Goal: Task Accomplishment & Management: Manage account settings

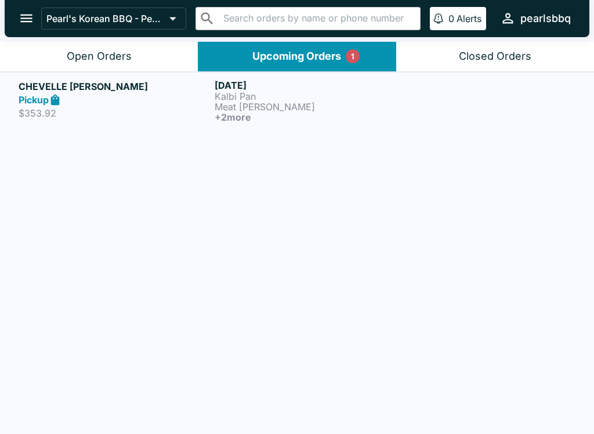
click at [63, 49] on button "Open Orders" at bounding box center [99, 57] width 198 height 30
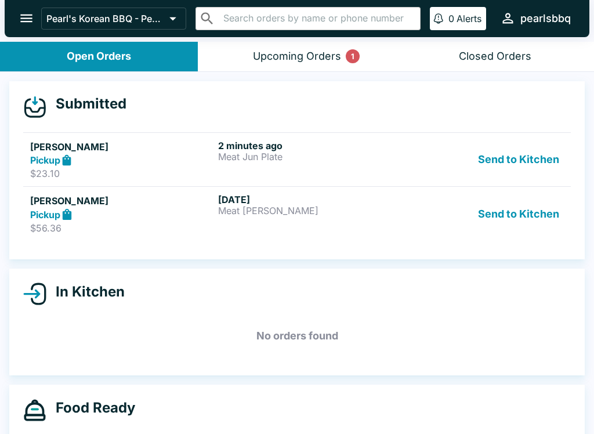
click at [286, 68] on button "Upcoming Orders 1" at bounding box center [297, 57] width 198 height 30
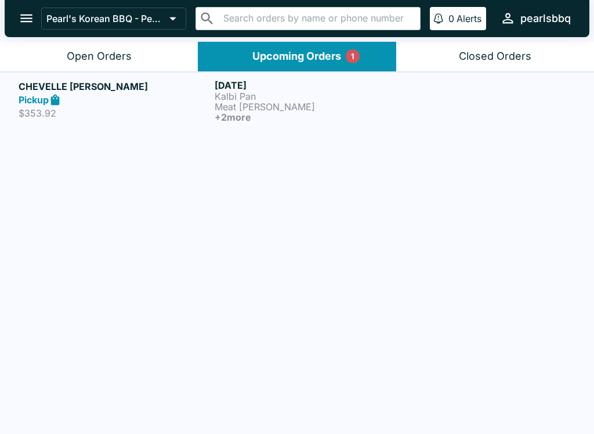
click at [142, 49] on button "Open Orders" at bounding box center [99, 57] width 198 height 30
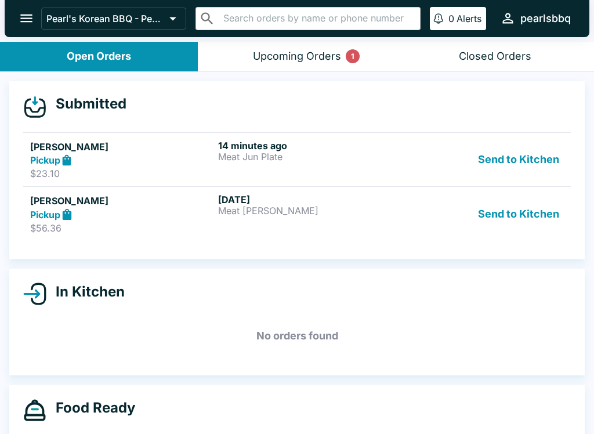
click at [128, 210] on div "Pickup" at bounding box center [121, 214] width 183 height 13
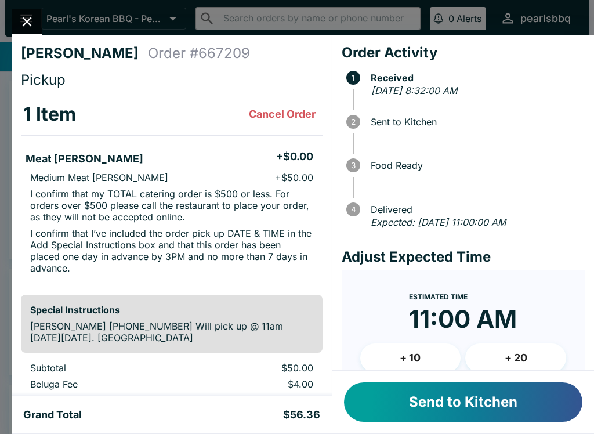
click at [37, 17] on button "Close" at bounding box center [27, 21] width 30 height 25
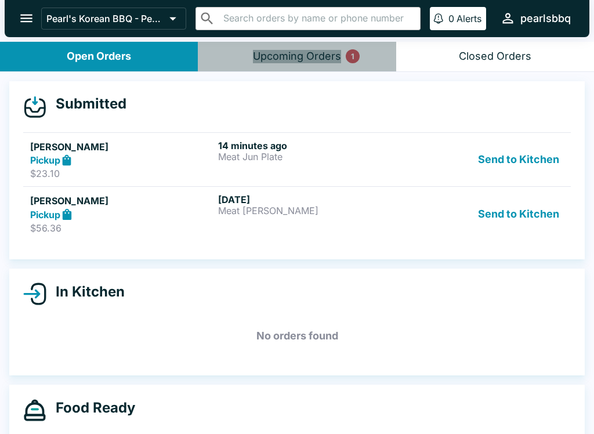
click at [301, 52] on div "Upcoming Orders 1" at bounding box center [297, 56] width 88 height 13
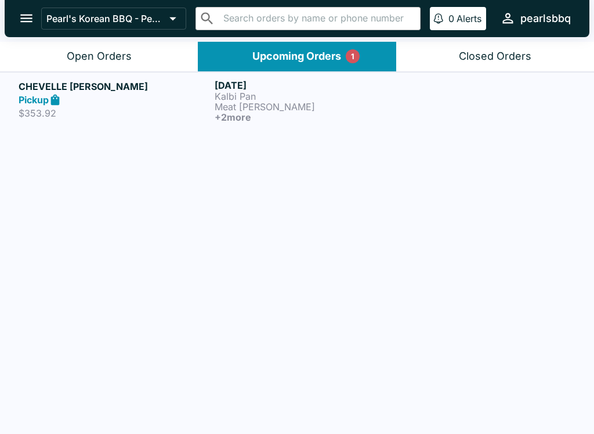
click at [128, 94] on div "Pickup" at bounding box center [114, 99] width 191 height 13
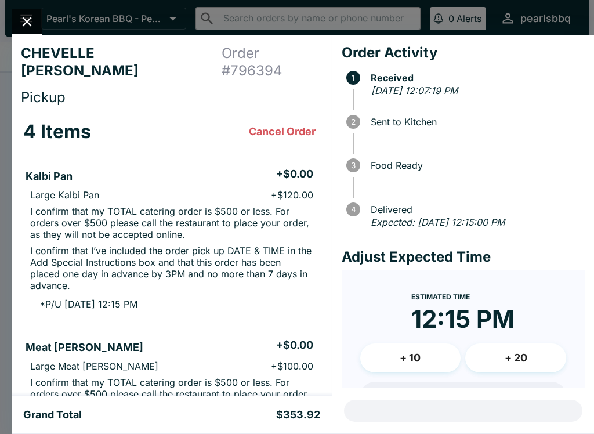
scroll to position [-2, 0]
click at [39, 24] on button "Close" at bounding box center [27, 21] width 30 height 25
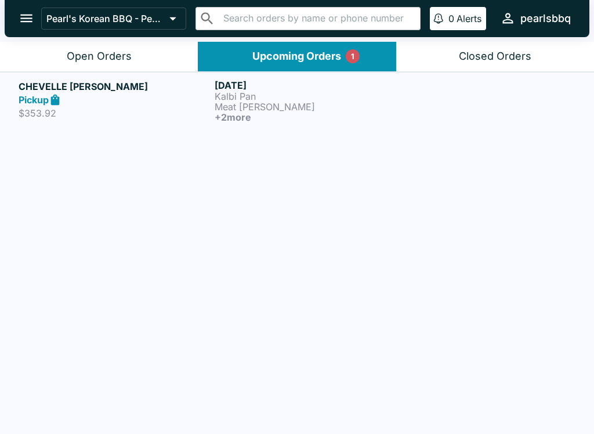
click at [97, 46] on button "Open Orders" at bounding box center [99, 57] width 198 height 30
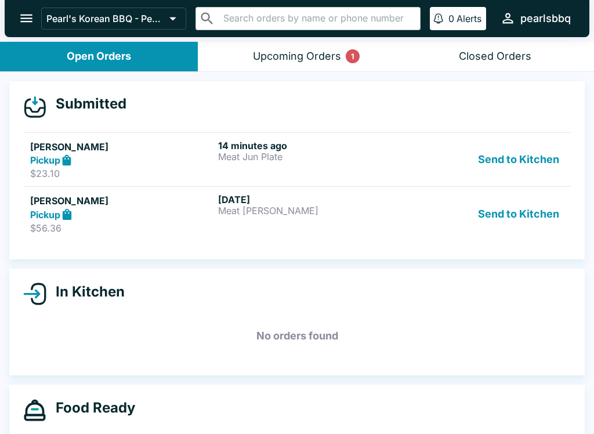
click at [138, 161] on div "Pickup" at bounding box center [121, 160] width 183 height 13
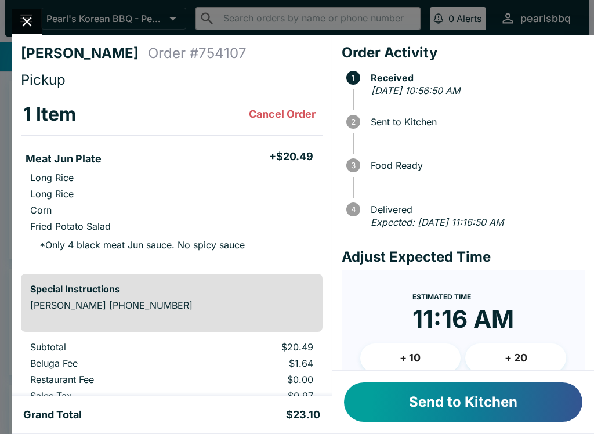
click at [30, 26] on icon "Close" at bounding box center [27, 22] width 16 height 16
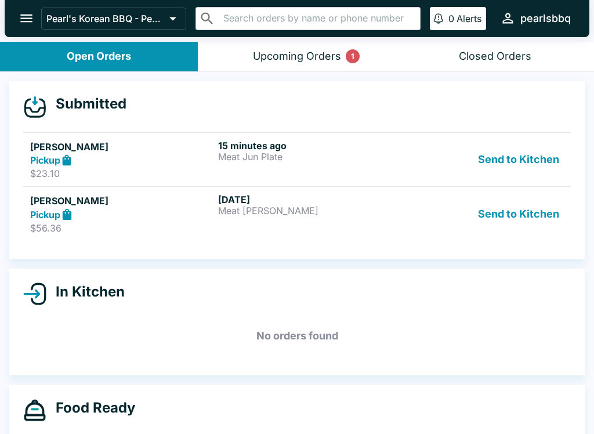
click at [291, 52] on div "Upcoming Orders 1" at bounding box center [297, 56] width 88 height 13
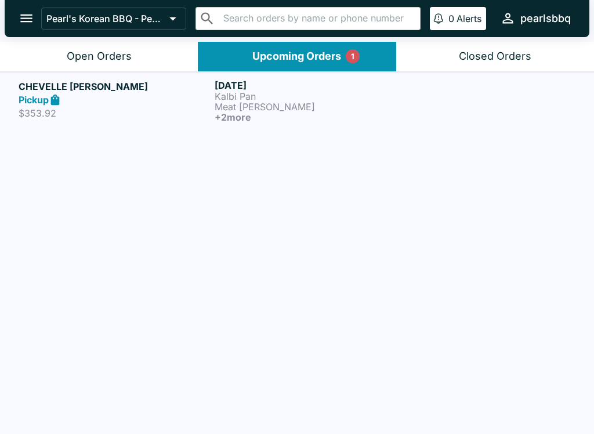
click at [484, 51] on div "Closed Orders" at bounding box center [495, 56] width 73 height 13
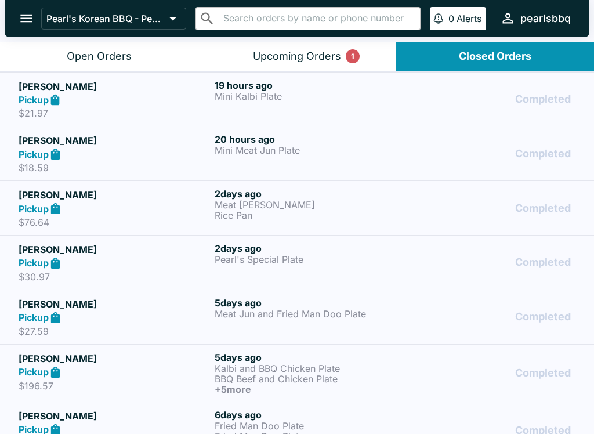
click at [146, 197] on h5 "[PERSON_NAME]" at bounding box center [114, 195] width 191 height 14
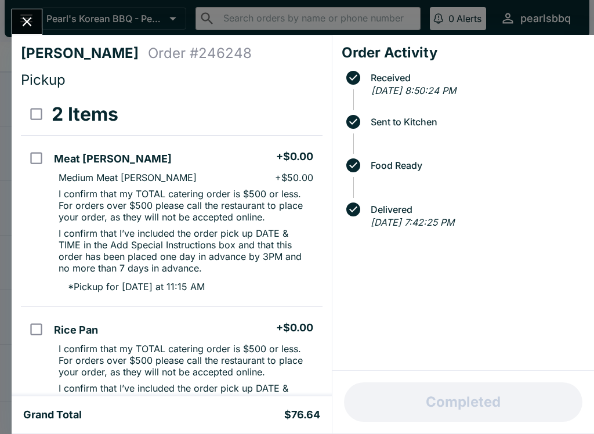
click at [82, 89] on div "[PERSON_NAME] Order # 246248 Pickup 2 Items Meat [PERSON_NAME] + $0.00 Medium M…" at bounding box center [172, 215] width 320 height 361
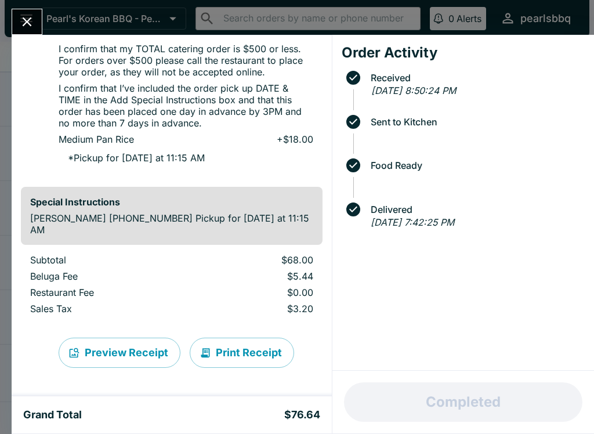
scroll to position [300, 0]
click at [37, 21] on button "Close" at bounding box center [27, 21] width 30 height 25
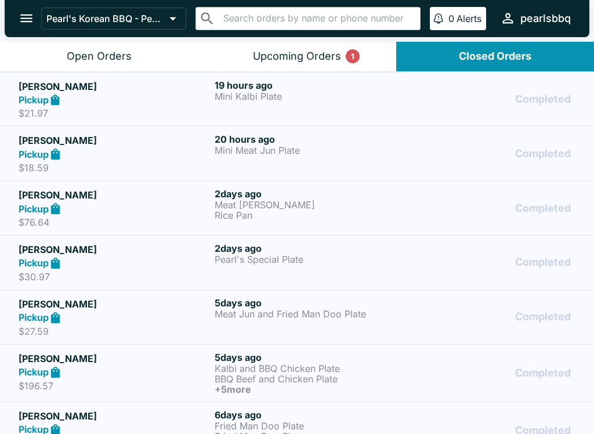
click at [121, 59] on div "Open Orders" at bounding box center [99, 56] width 65 height 13
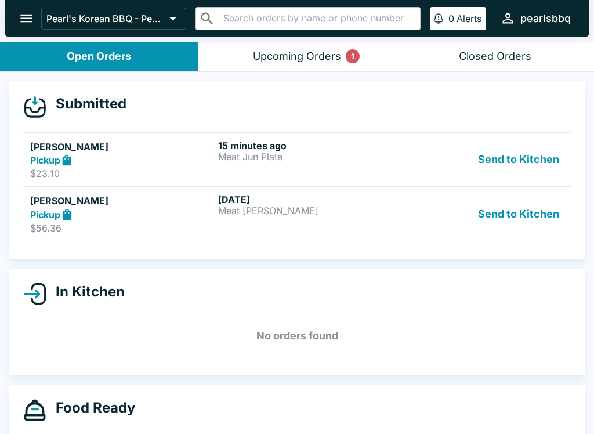
click at [307, 59] on div "Upcoming Orders 1" at bounding box center [297, 56] width 88 height 13
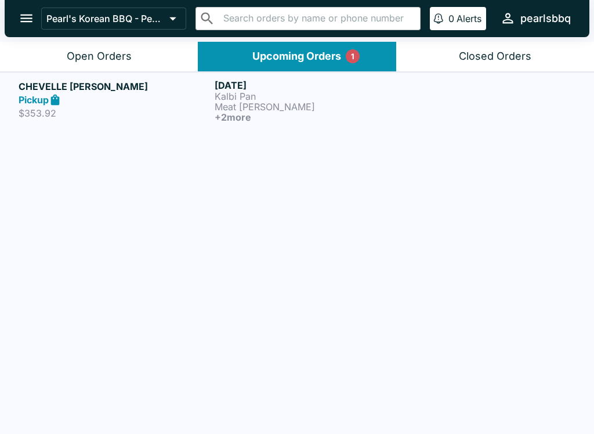
click at [147, 52] on button "Open Orders" at bounding box center [99, 57] width 198 height 30
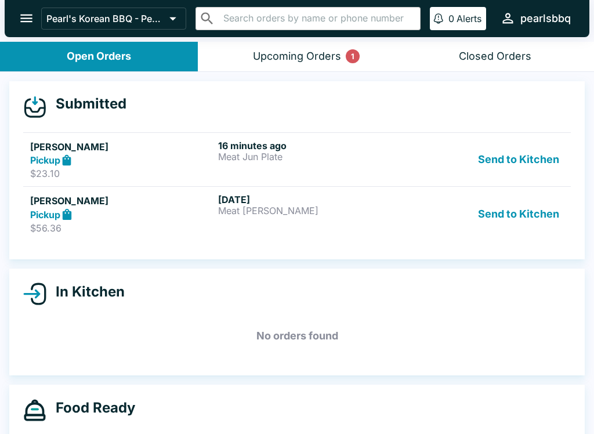
click at [154, 154] on div "Pickup" at bounding box center [121, 160] width 183 height 13
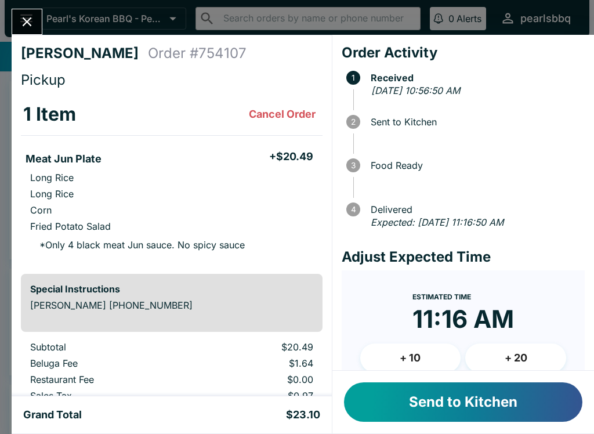
click at [484, 412] on button "Send to Kitchen" at bounding box center [463, 401] width 238 height 39
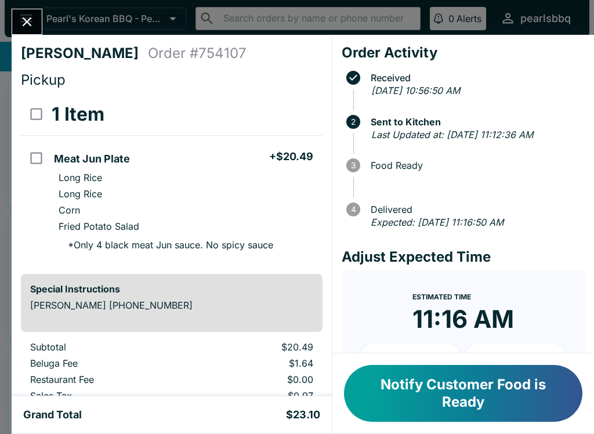
click at [452, 380] on button "Notify Customer Food is Ready" at bounding box center [463, 393] width 238 height 57
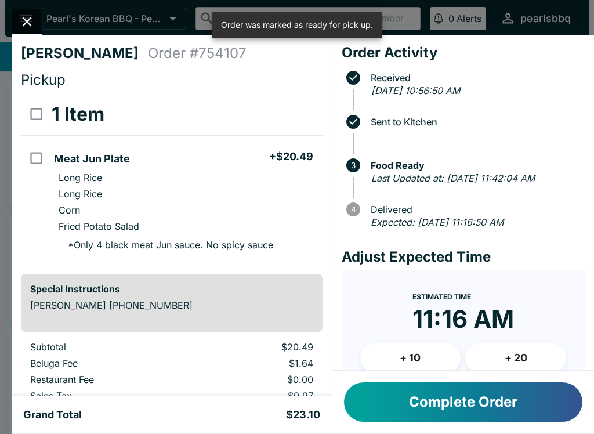
click at [454, 400] on button "Complete Order" at bounding box center [463, 401] width 238 height 39
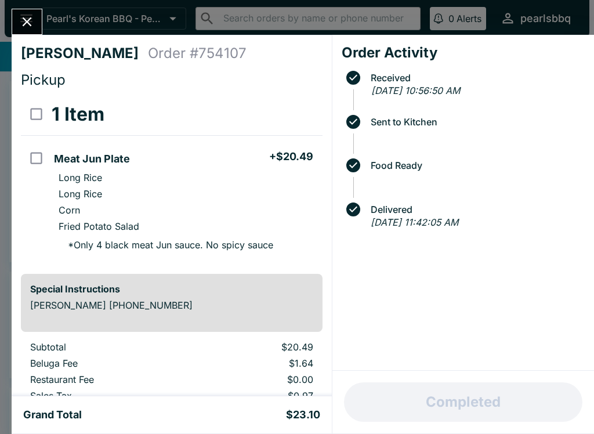
click at [27, 16] on icon "Close" at bounding box center [27, 22] width 16 height 16
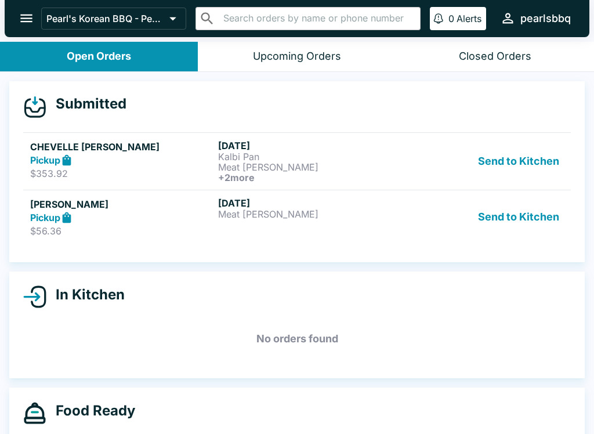
click at [128, 221] on div "Pickup" at bounding box center [121, 217] width 183 height 13
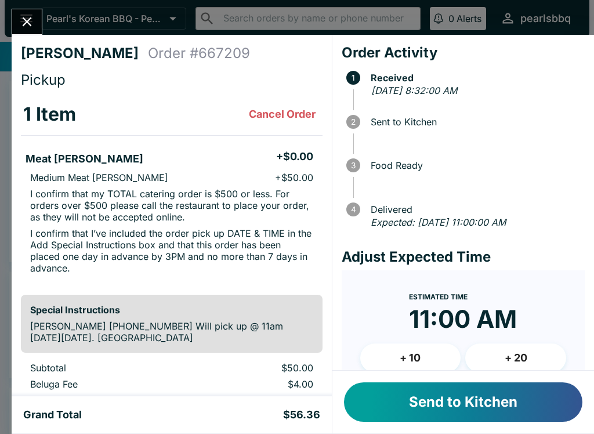
click at [430, 401] on button "Send to Kitchen" at bounding box center [463, 401] width 238 height 39
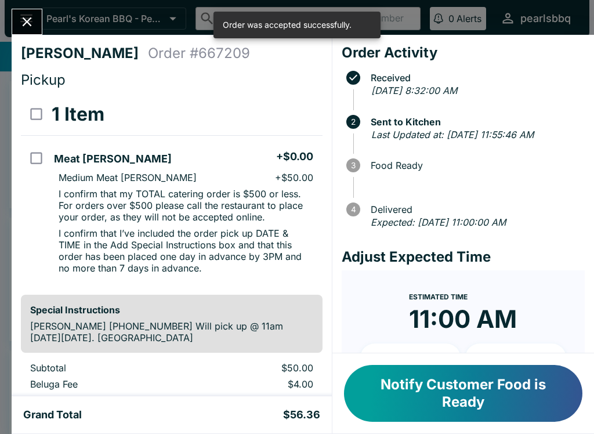
click at [405, 380] on button "Notify Customer Food is Ready" at bounding box center [463, 393] width 238 height 57
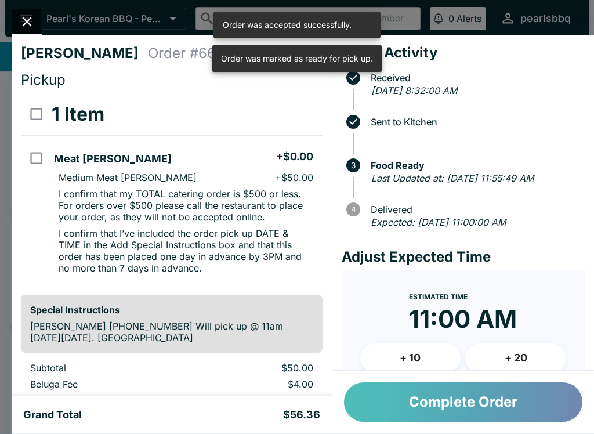
click at [400, 401] on button "Complete Order" at bounding box center [463, 401] width 238 height 39
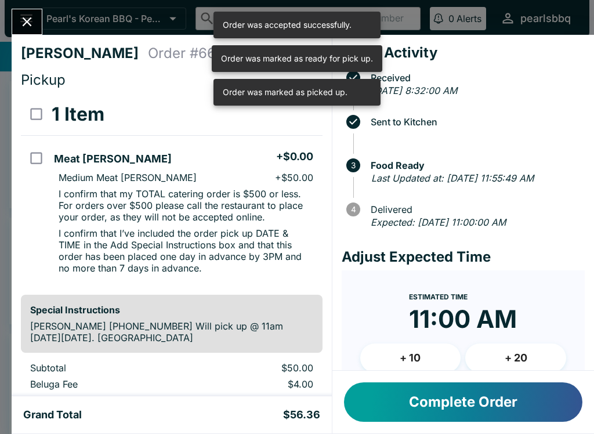
click at [24, 22] on icon "Close" at bounding box center [27, 22] width 16 height 16
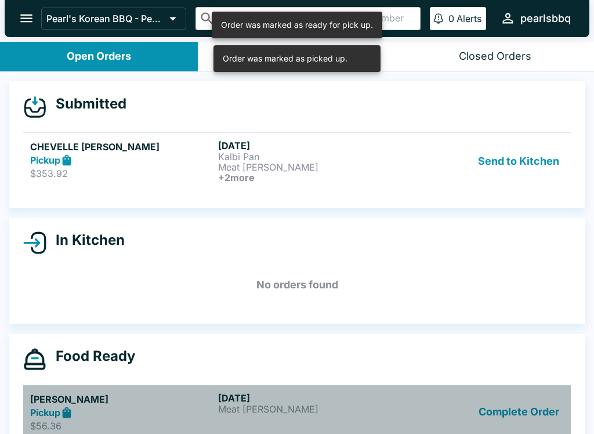
click at [136, 400] on h5 "[PERSON_NAME]" at bounding box center [121, 399] width 183 height 14
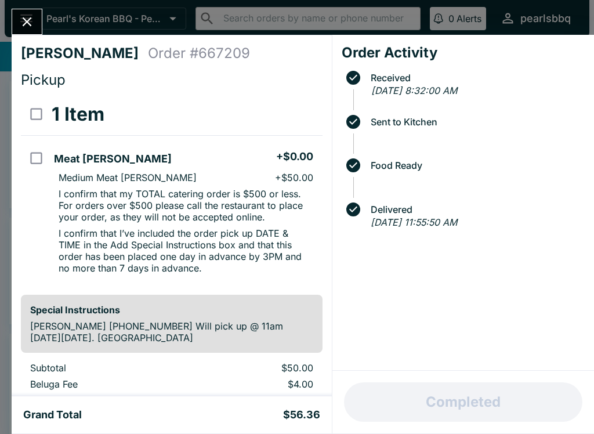
click at [29, 15] on icon "Close" at bounding box center [27, 22] width 16 height 16
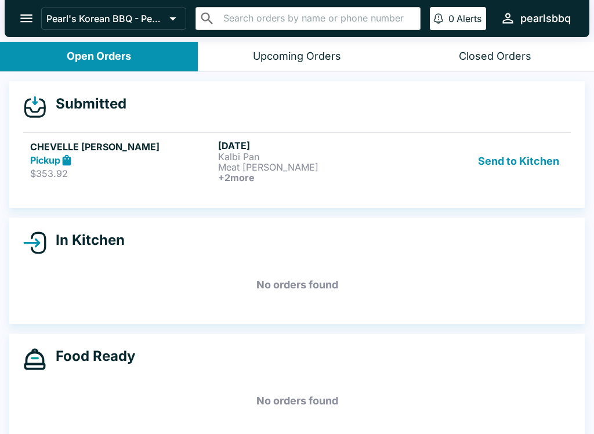
click at [121, 172] on p "$353.92" at bounding box center [121, 174] width 183 height 12
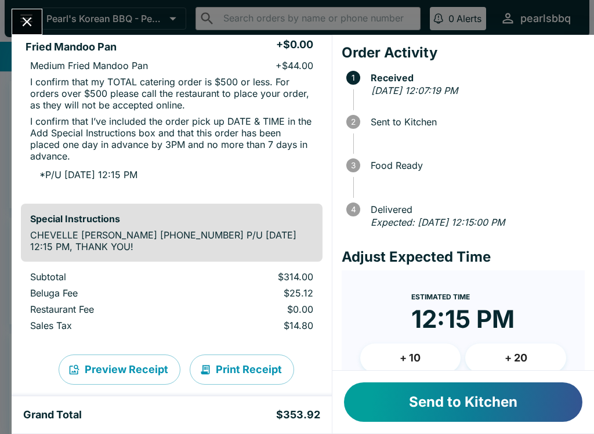
scroll to position [642, 0]
click at [438, 403] on button "Send to Kitchen" at bounding box center [463, 401] width 238 height 39
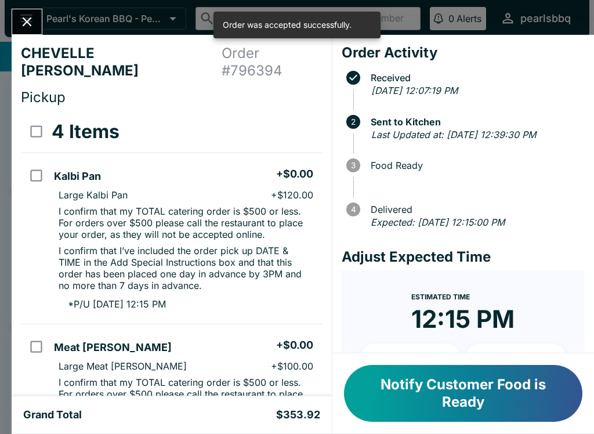
scroll to position [-1, 0]
click at [416, 382] on button "Notify Customer Food is Ready" at bounding box center [463, 393] width 238 height 57
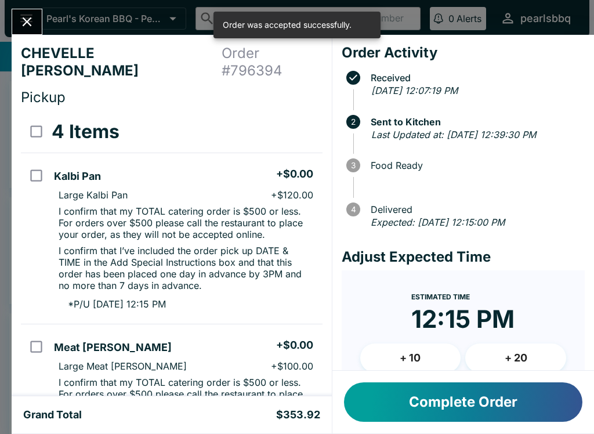
scroll to position [0, 0]
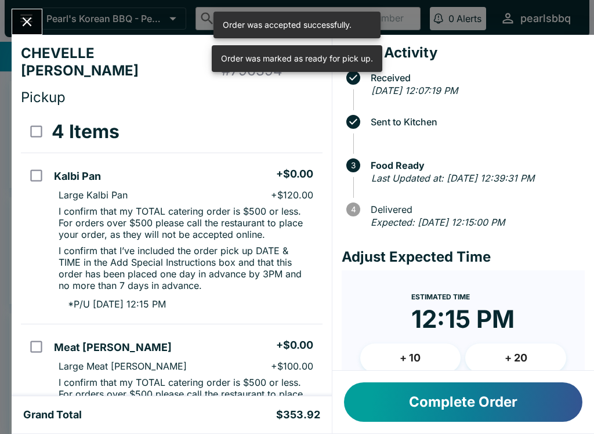
click at [419, 406] on button "Complete Order" at bounding box center [463, 401] width 238 height 39
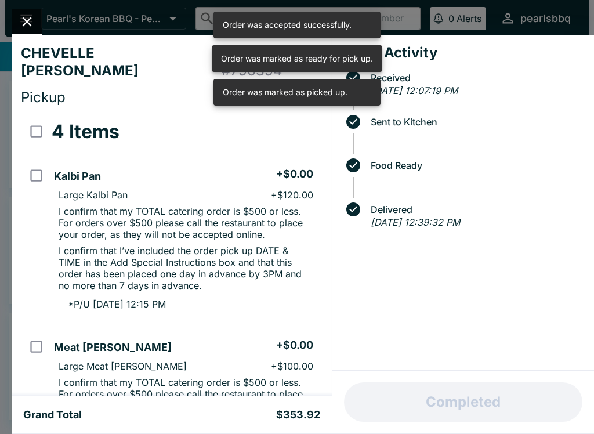
click at [21, 26] on icon "Close" at bounding box center [27, 22] width 16 height 16
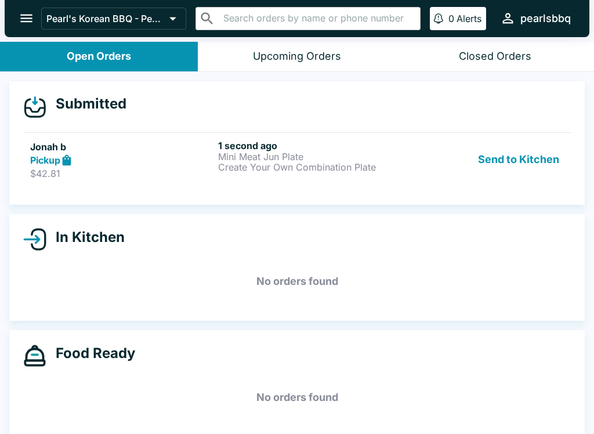
click at [253, 163] on p "Create Your Own Combination Plate" at bounding box center [309, 167] width 183 height 10
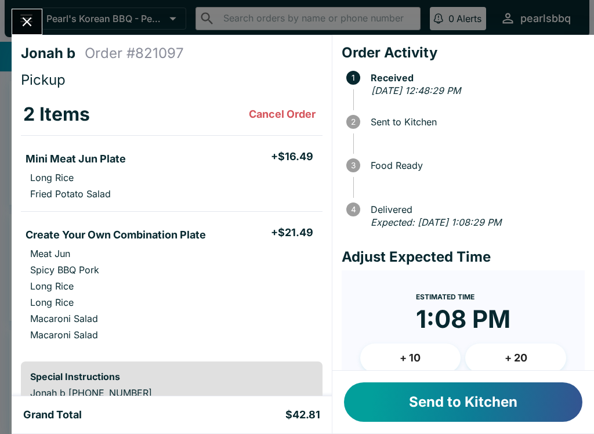
click at [452, 367] on button "+ 10" at bounding box center [410, 357] width 101 height 29
click at [393, 429] on div "Send to Kitchen" at bounding box center [463, 402] width 262 height 63
click at [454, 397] on button "Send to Kitchen" at bounding box center [463, 401] width 238 height 39
click at [443, 398] on button "Send to Kitchen" at bounding box center [463, 401] width 238 height 39
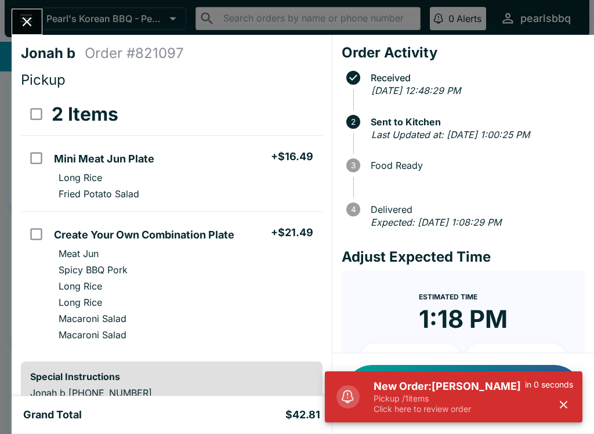
click at [469, 392] on h5 "New Order: [PERSON_NAME]" at bounding box center [449, 386] width 151 height 14
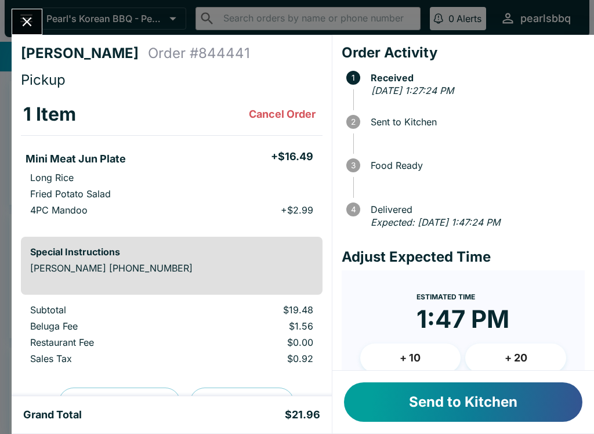
click at [462, 396] on button "Send to Kitchen" at bounding box center [463, 401] width 238 height 39
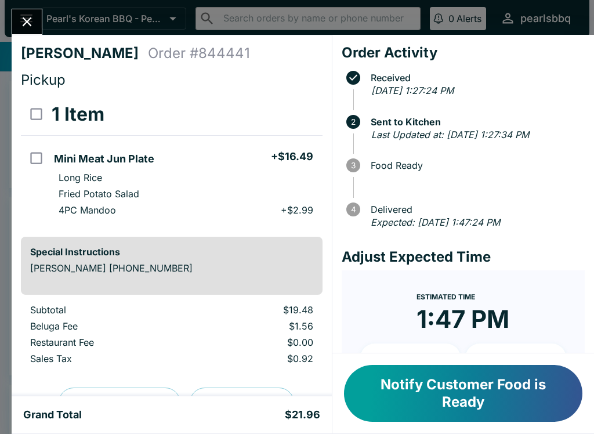
click at [495, 393] on button "Notify Customer Food is Ready" at bounding box center [463, 393] width 238 height 57
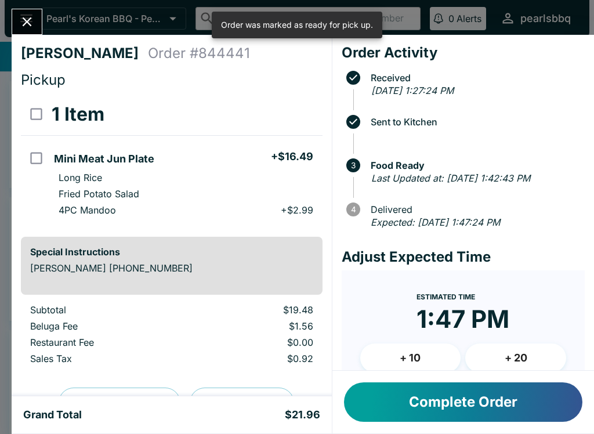
click at [474, 403] on button "Complete Order" at bounding box center [463, 401] width 238 height 39
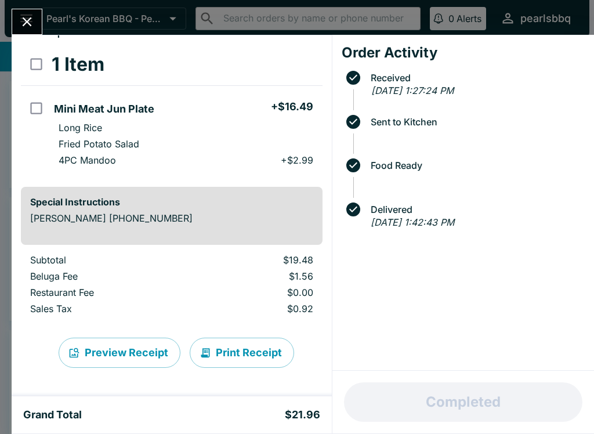
scroll to position [50, 0]
click at [37, 13] on button "Close" at bounding box center [27, 21] width 30 height 25
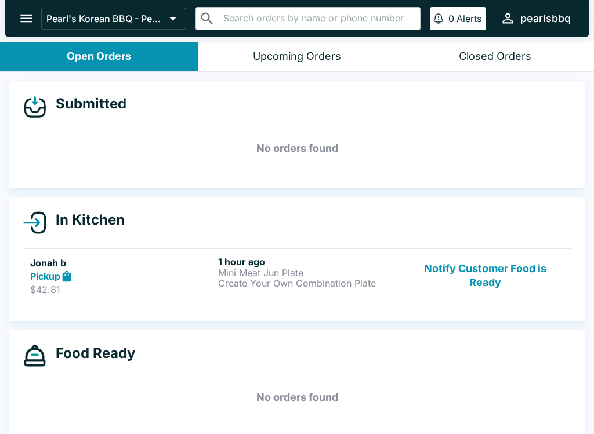
click at [171, 279] on div "Pickup" at bounding box center [121, 276] width 183 height 13
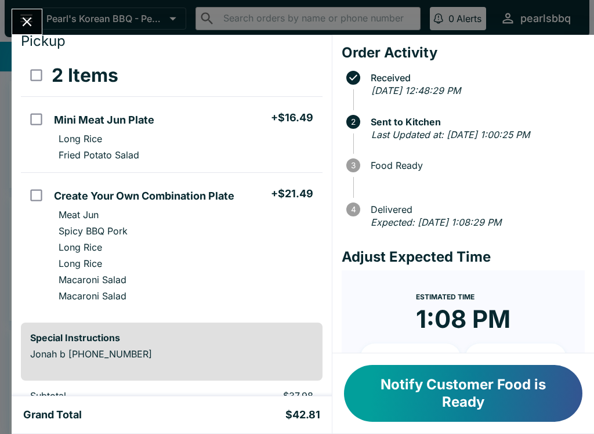
scroll to position [40, 0]
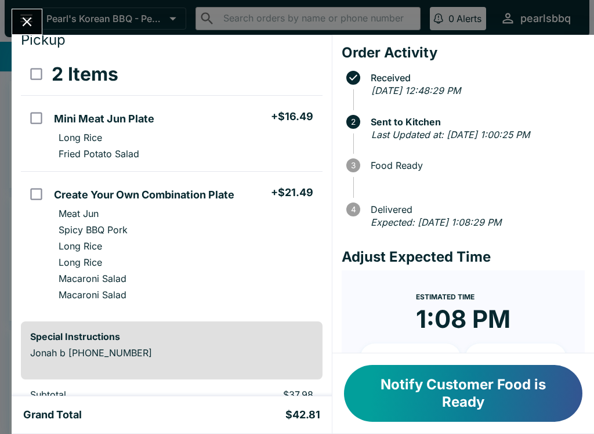
click at [418, 393] on button "Notify Customer Food is Ready" at bounding box center [463, 393] width 238 height 57
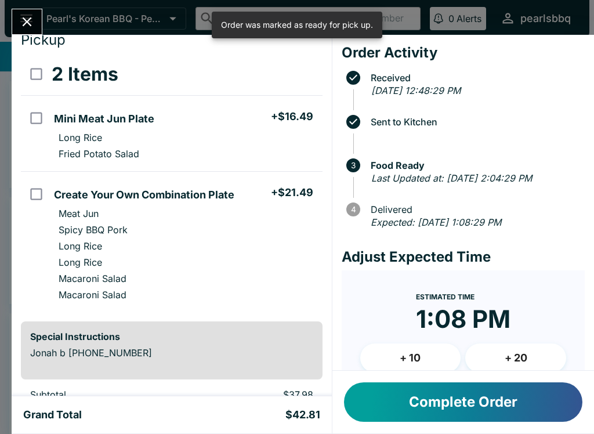
click at [431, 395] on button "Complete Order" at bounding box center [463, 401] width 238 height 39
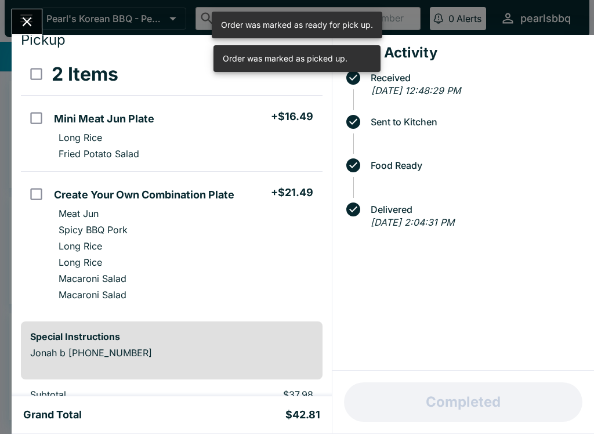
click at [27, 15] on icon "Close" at bounding box center [27, 22] width 16 height 16
